Goal: Complete application form

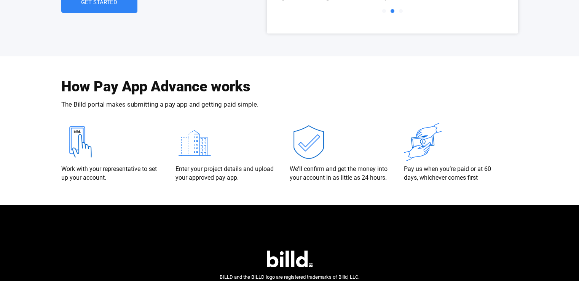
scroll to position [1528, 0]
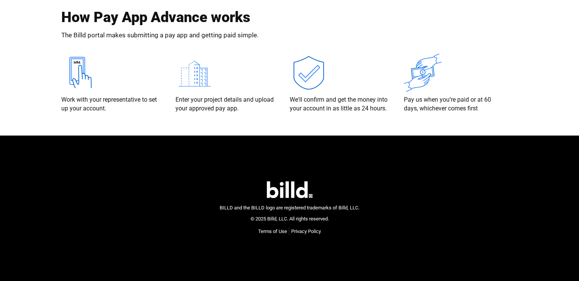
type input "[PERSON_NAME]"
type input "[PERSON_NAME] Enterprises"
type input "[PERSON_NAME][EMAIL_ADDRESS][PERSON_NAME][DOMAIN_NAME]"
type input "(142) 555-6789"
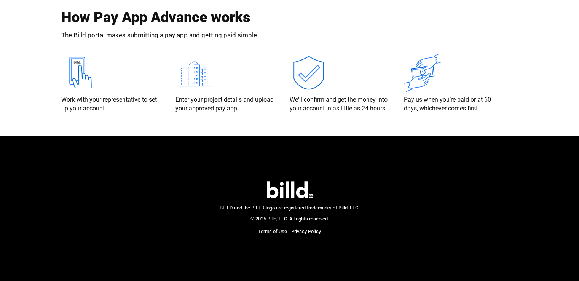
select select "Commercial and Residential"
type textarea "I'm interested in learning more about how [DOMAIN_NAME] can help me streamline …"
type input "(142)555-6789"
click at [264, 233] on link "Terms of Use" at bounding box center [272, 232] width 29 height 8
